Goal: Task Accomplishment & Management: Manage account settings

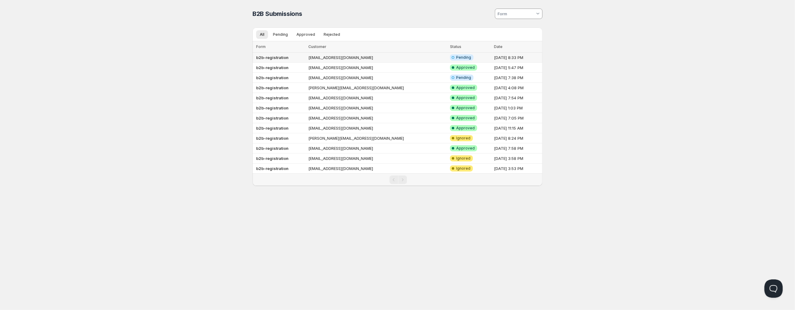
click at [377, 57] on td "[EMAIL_ADDRESS][DOMAIN_NAME]" at bounding box center [378, 58] width 142 height 10
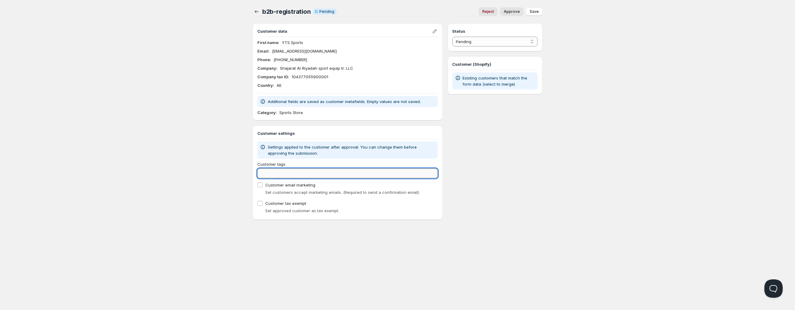
click at [287, 171] on input "Customer tags" at bounding box center [347, 173] width 180 height 10
type input "Diamond"
click at [260, 204] on div "Customer tags Clear Customer email marketing Set customers accept marketing ema…" at bounding box center [347, 188] width 180 height 54
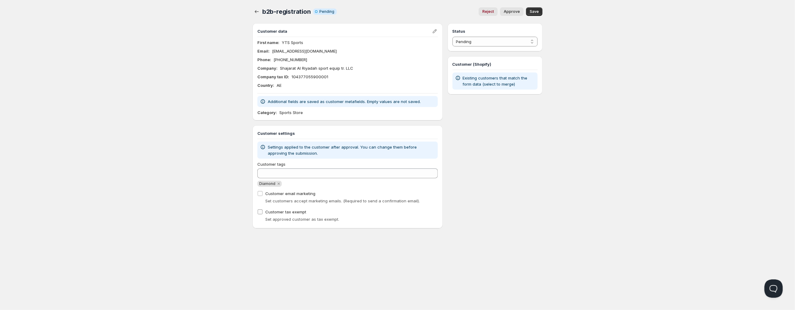
click at [262, 214] on span at bounding box center [259, 211] width 5 height 5
click at [262, 214] on input "Customer tax exempt" at bounding box center [260, 211] width 5 height 5
checkbox input "true"
click at [259, 194] on input "Customer email marketing" at bounding box center [260, 193] width 5 height 5
checkbox input "true"
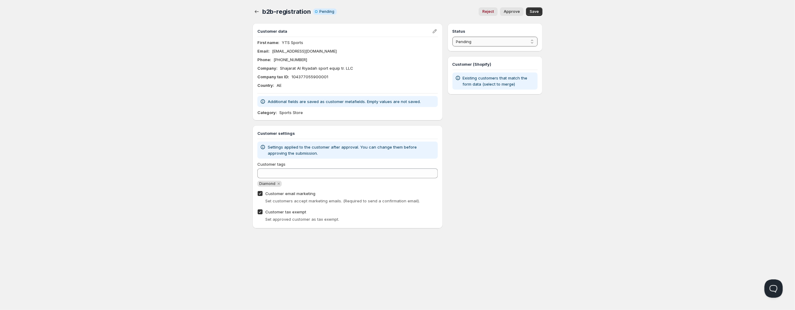
select select "1"
click option "Approved" at bounding box center [0, 0] width 0 height 0
click at [537, 9] on button "Save" at bounding box center [534, 11] width 16 height 9
click at [529, 14] on button "Save" at bounding box center [534, 11] width 16 height 9
click at [257, 10] on icon "button" at bounding box center [257, 12] width 6 height 6
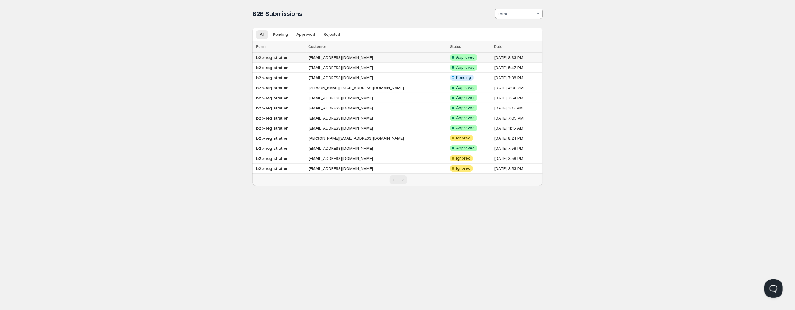
click at [323, 60] on td "[EMAIL_ADDRESS][DOMAIN_NAME]" at bounding box center [378, 58] width 142 height 10
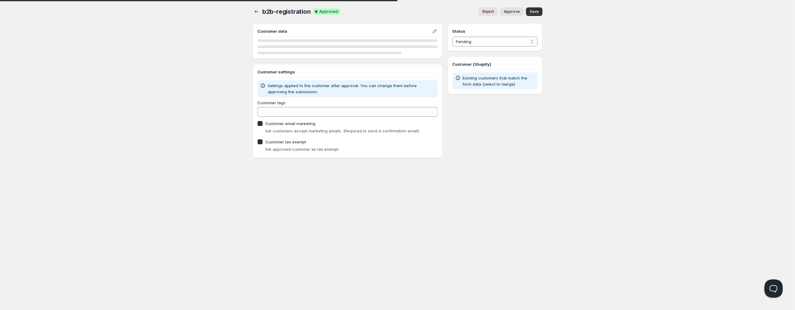
checkbox input "true"
select select "1"
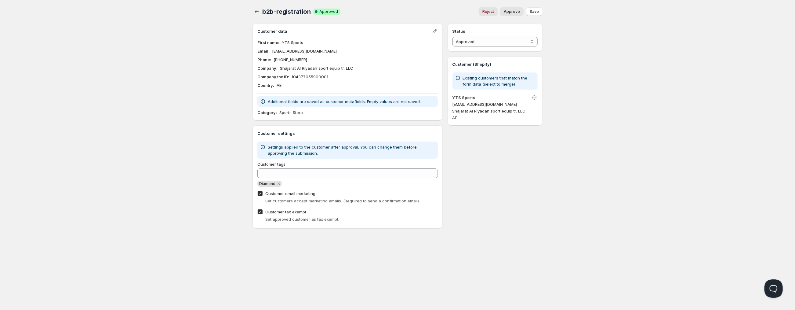
click at [298, 52] on p "[EMAIL_ADDRESS][DOMAIN_NAME]" at bounding box center [304, 51] width 65 height 6
